Goal: Task Accomplishment & Management: Manage account settings

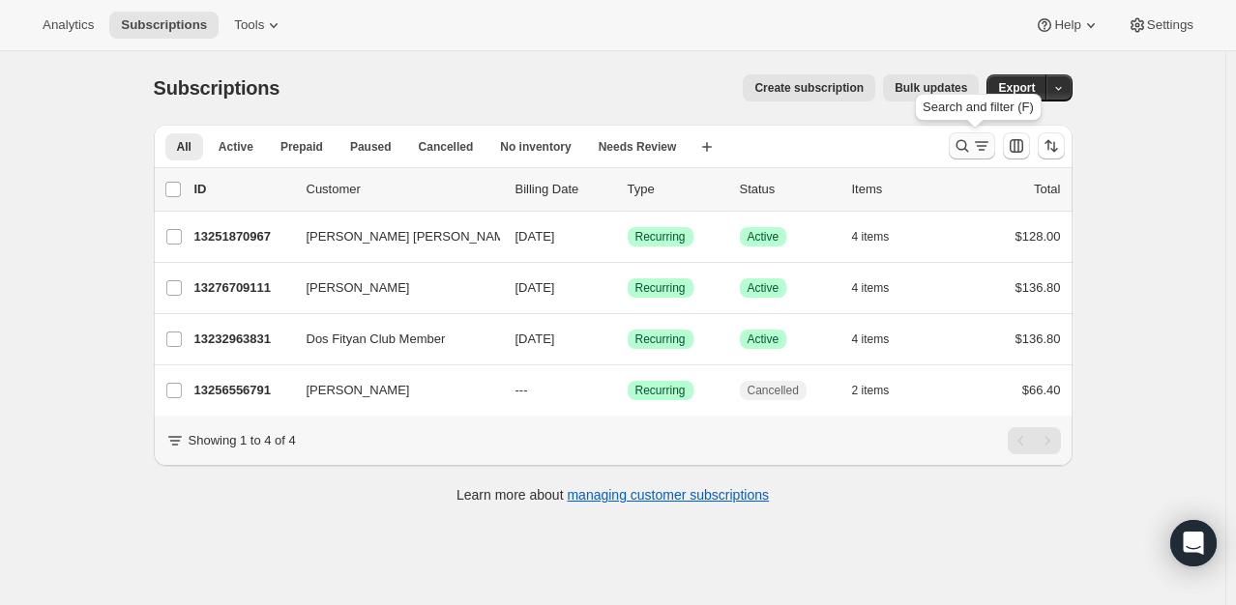
click at [971, 144] on icon "Search and filter results" at bounding box center [962, 145] width 19 height 19
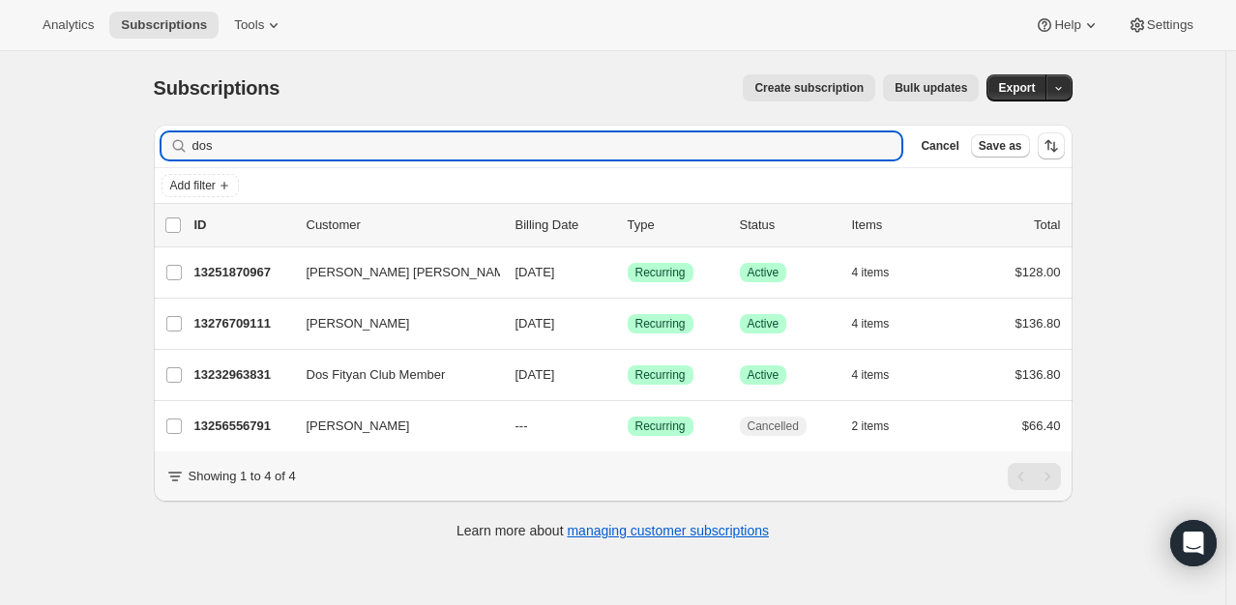
drag, startPoint x: 247, startPoint y: 149, endPoint x: 13, endPoint y: 113, distance: 236.8
click at [15, 114] on div "Subscriptions. This page is ready Subscriptions Create subscription Bulk update…" at bounding box center [612, 353] width 1225 height 605
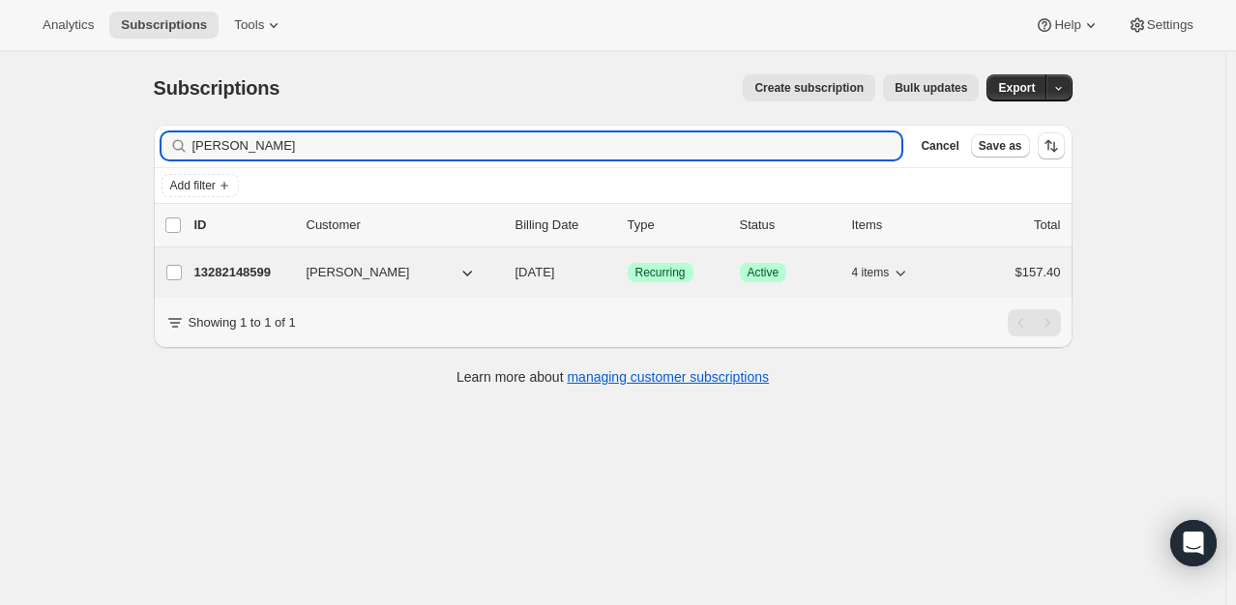
type input "[PERSON_NAME]"
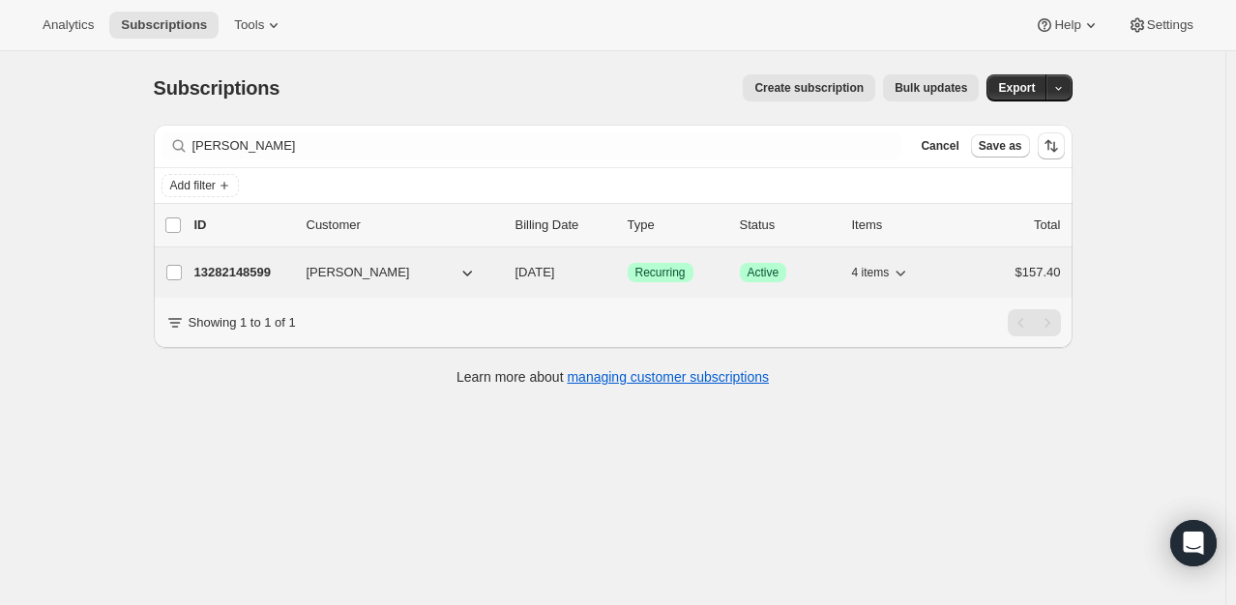
click at [248, 269] on p "13282148599" at bounding box center [242, 272] width 97 height 19
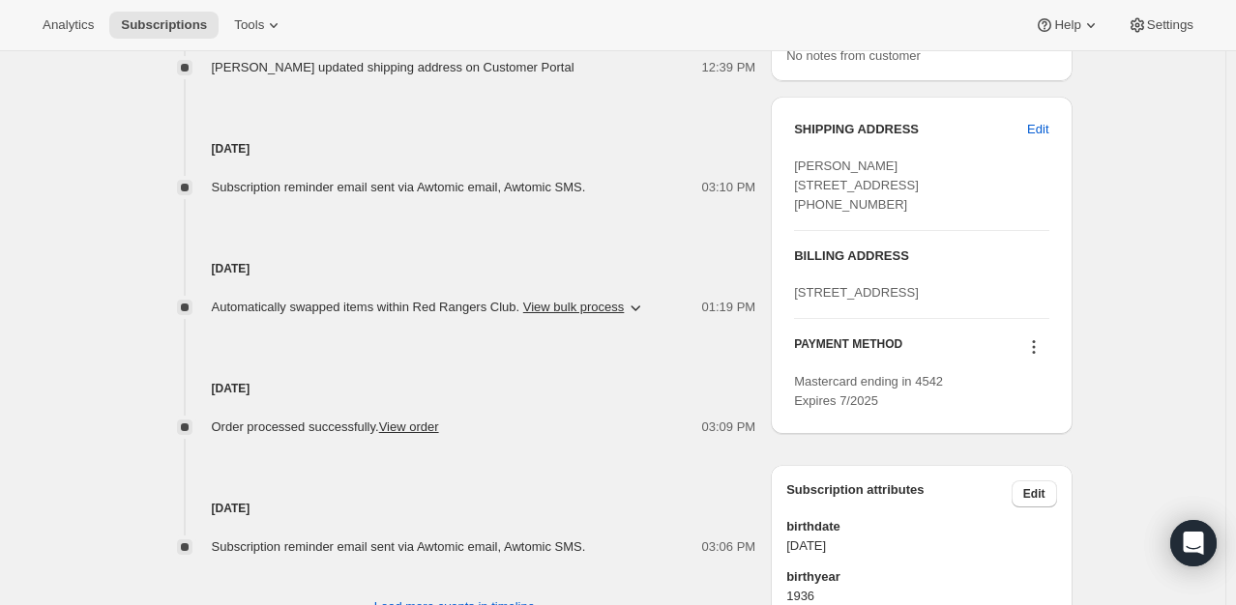
scroll to position [967, 0]
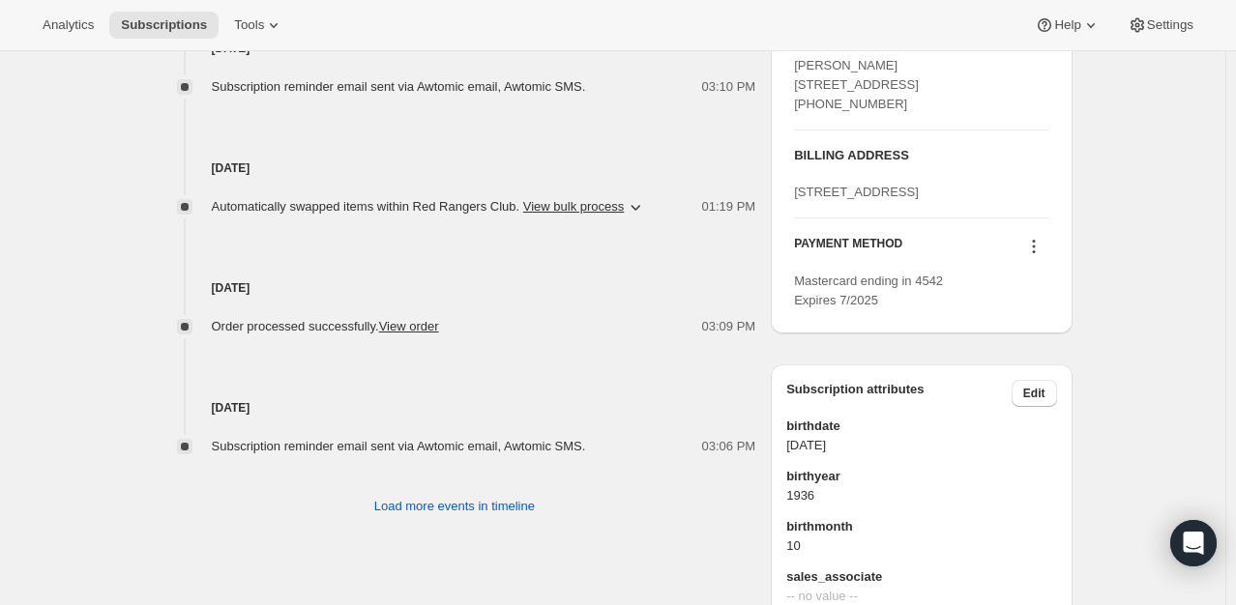
click at [1040, 256] on icon at bounding box center [1033, 246] width 19 height 19
click at [1043, 361] on span "Send link to update card" at bounding box center [1037, 358] width 135 height 15
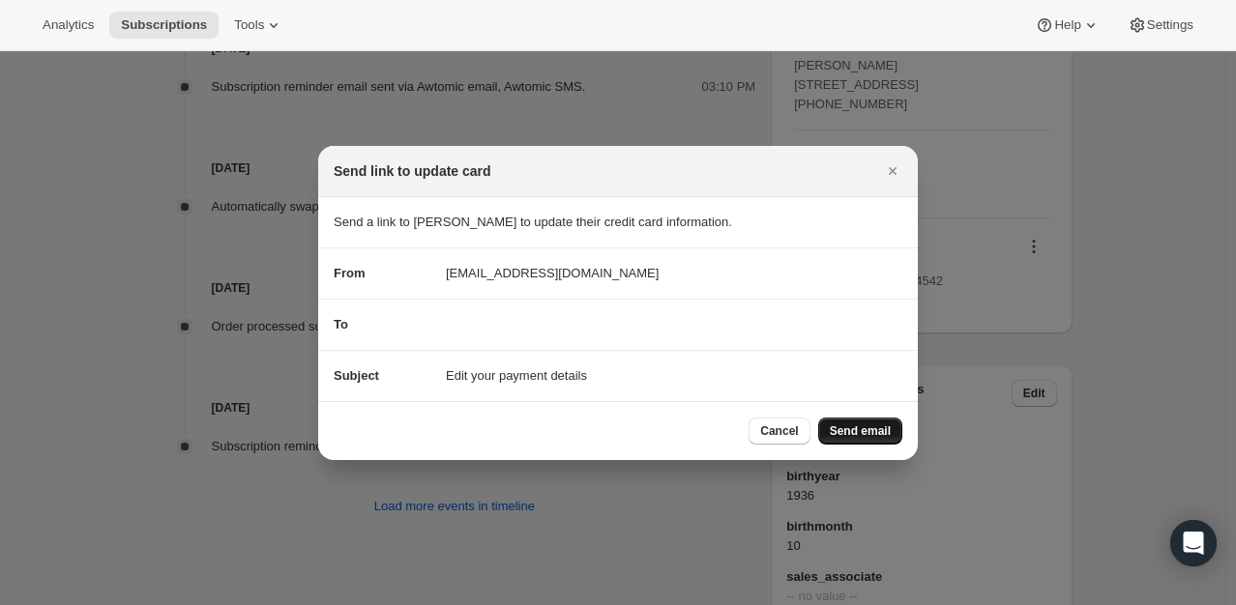
click at [860, 430] on span "Send email" at bounding box center [860, 431] width 61 height 15
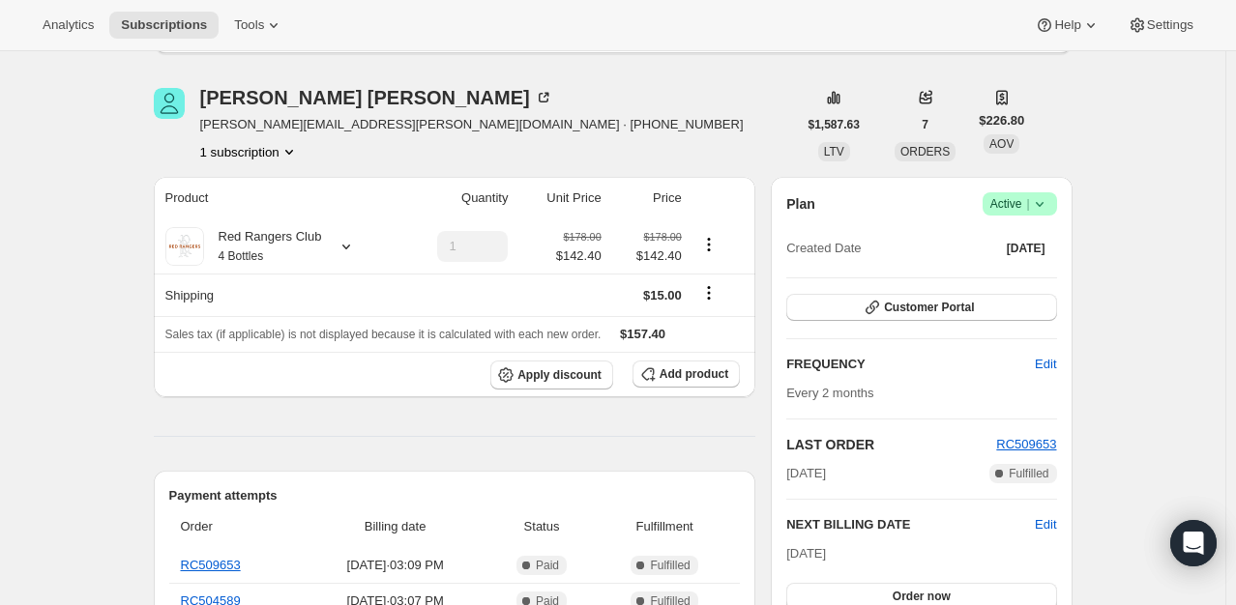
scroll to position [97, 0]
